Goal: Task Accomplishment & Management: Manage account settings

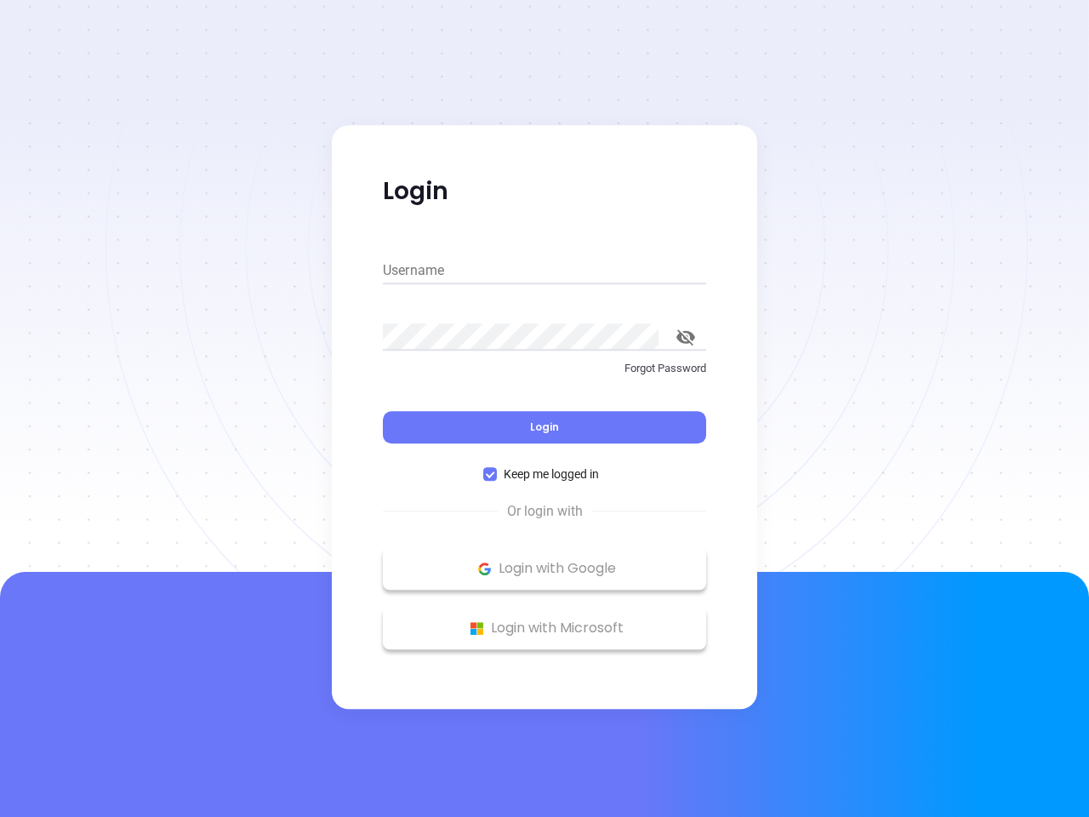
click at [545, 409] on div "Login" at bounding box center [544, 417] width 323 height 53
click at [545, 271] on input "Username" at bounding box center [544, 270] width 323 height 27
click at [686, 337] on icon "toggle password visibility" at bounding box center [686, 337] width 19 height 16
click at [545, 427] on span "Login" at bounding box center [544, 427] width 29 height 14
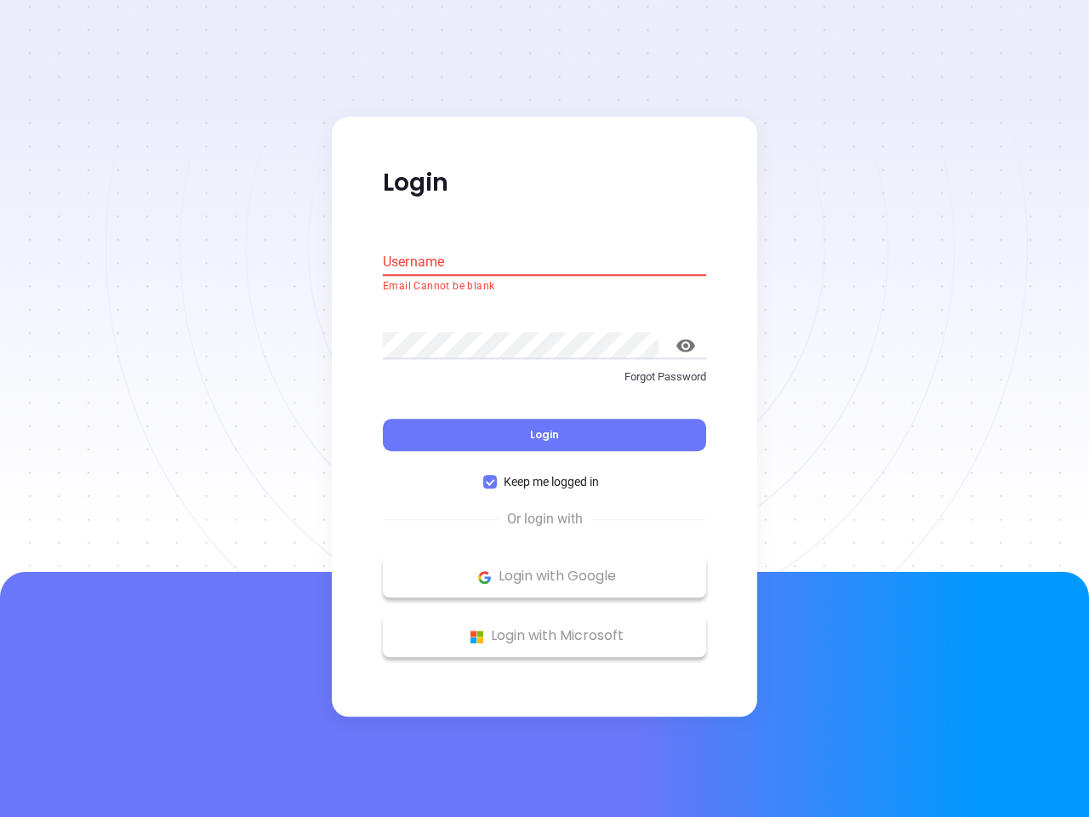
click at [545, 474] on span "Keep me logged in" at bounding box center [551, 482] width 109 height 19
click at [497, 476] on input "Keep me logged in" at bounding box center [490, 483] width 14 height 14
checkbox input "false"
click at [545, 569] on p "Login with Google" at bounding box center [545, 577] width 306 height 26
click at [545, 628] on p "Login with Microsoft" at bounding box center [545, 637] width 306 height 26
